Goal: Information Seeking & Learning: Check status

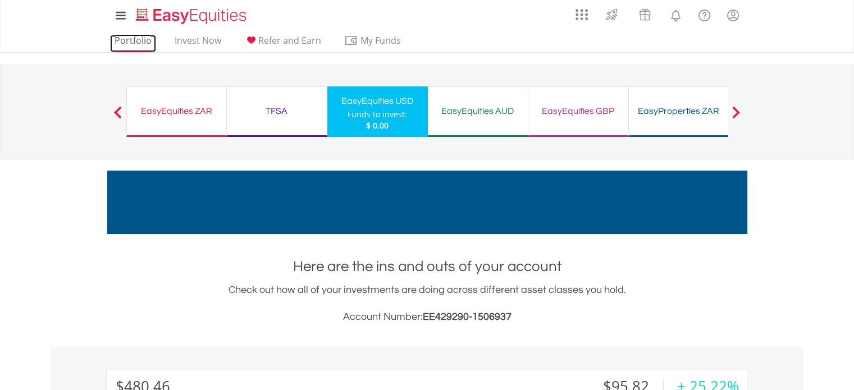
click at [134, 40] on link "Portfolio" at bounding box center [133, 43] width 46 height 17
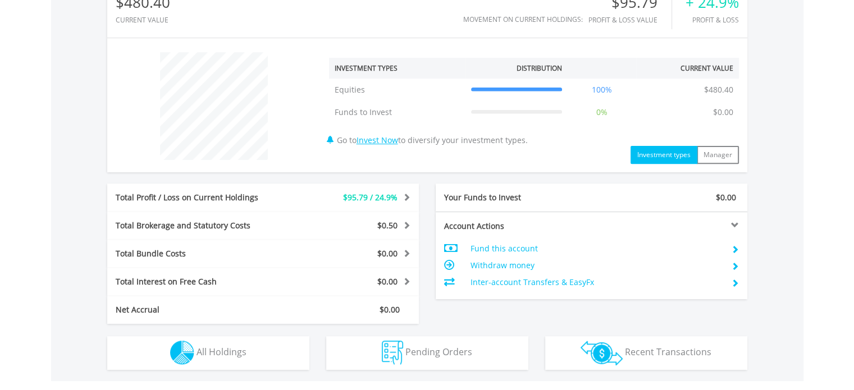
scroll to position [393, 0]
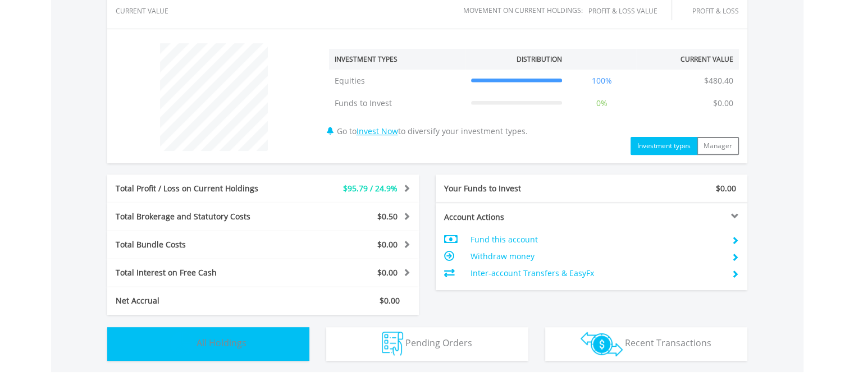
click at [223, 340] on span "All Holdings" at bounding box center [222, 343] width 50 height 12
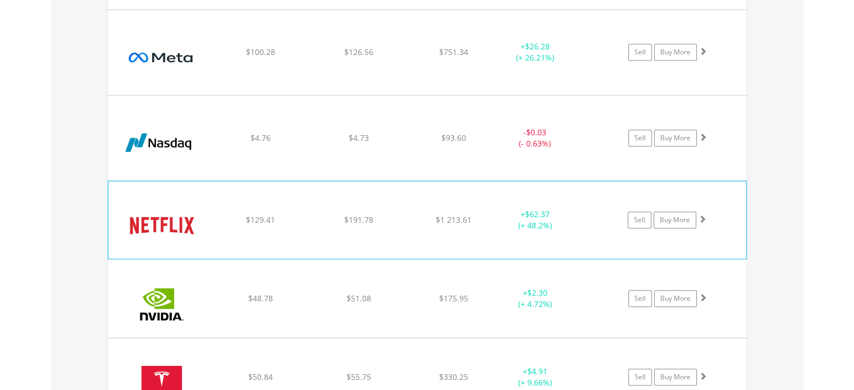
scroll to position [843, 0]
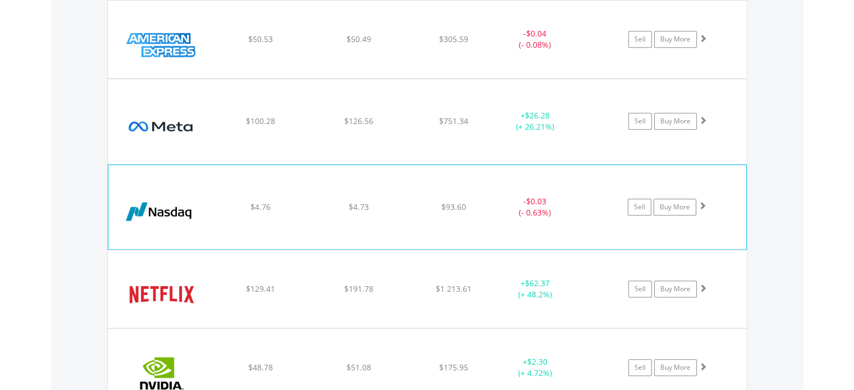
click at [183, 214] on img at bounding box center [162, 212] width 97 height 67
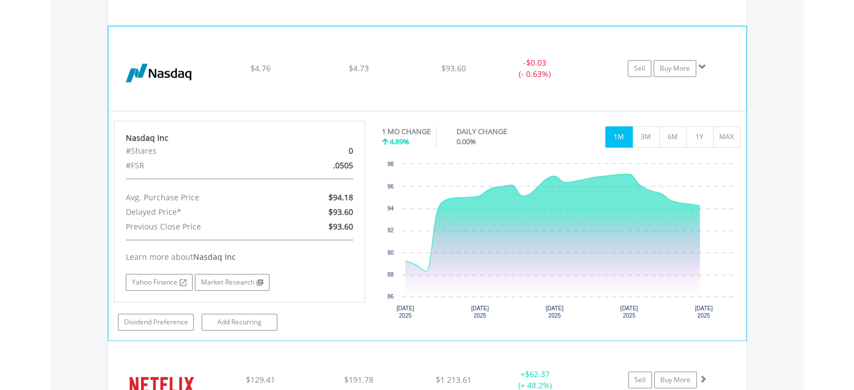
scroll to position [1011, 0]
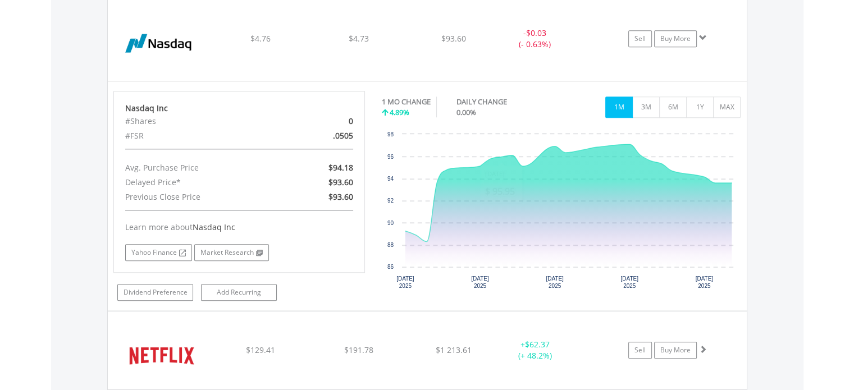
click at [772, 131] on div "Value View Share View DIY Shares HOLDING PURCHASE VALUE CURRENT VALUE CURRENT P…" at bounding box center [427, 162] width 752 height 816
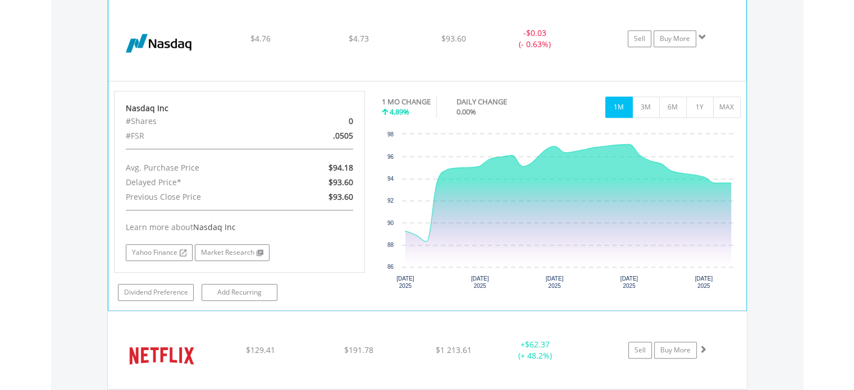
click at [699, 33] on span at bounding box center [703, 37] width 8 height 8
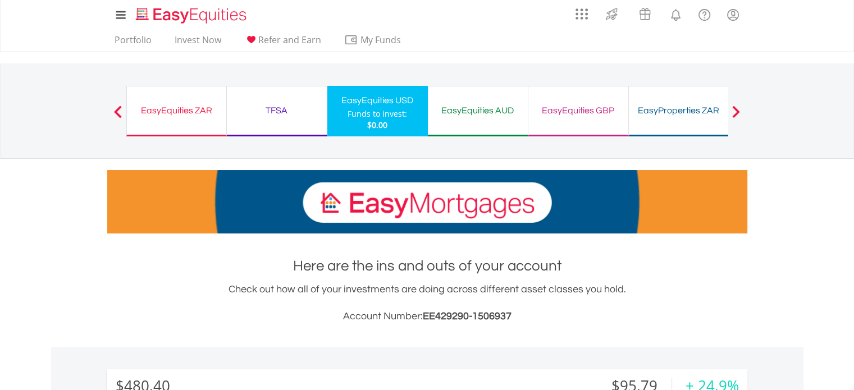
scroll to position [0, 0]
